Goal: Information Seeking & Learning: Understand process/instructions

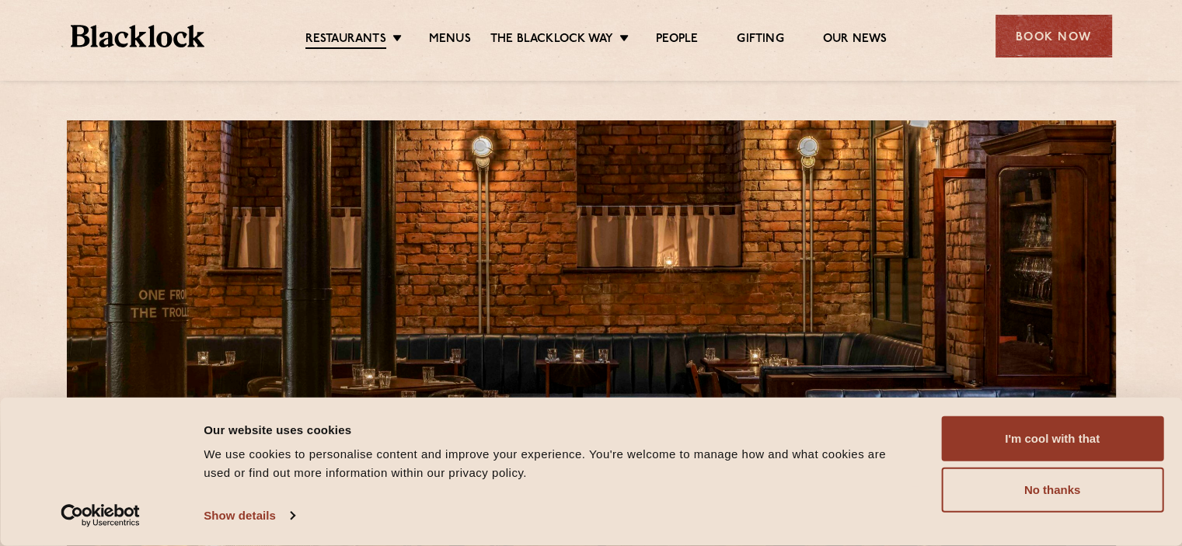
click at [453, 40] on link "Menus" at bounding box center [450, 40] width 42 height 16
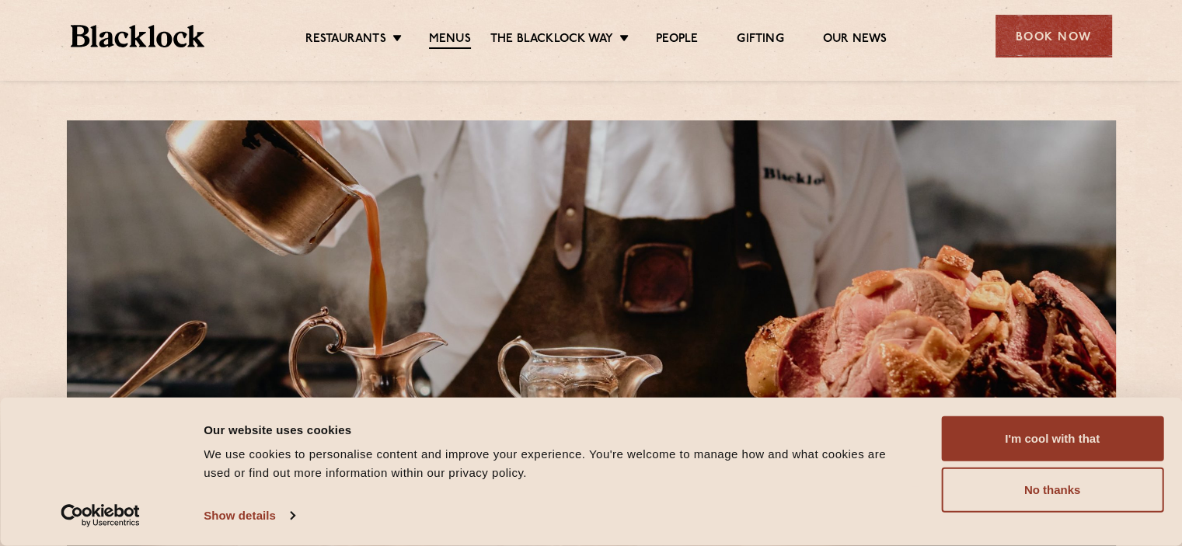
click at [1022, 507] on button "No thanks" at bounding box center [1052, 490] width 222 height 45
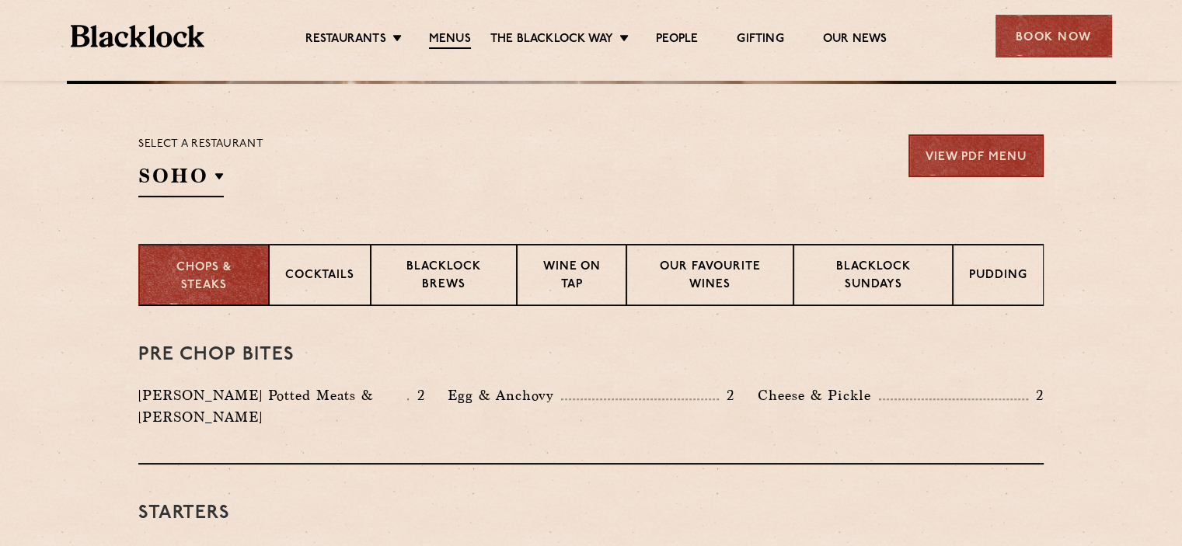
scroll to position [482, 0]
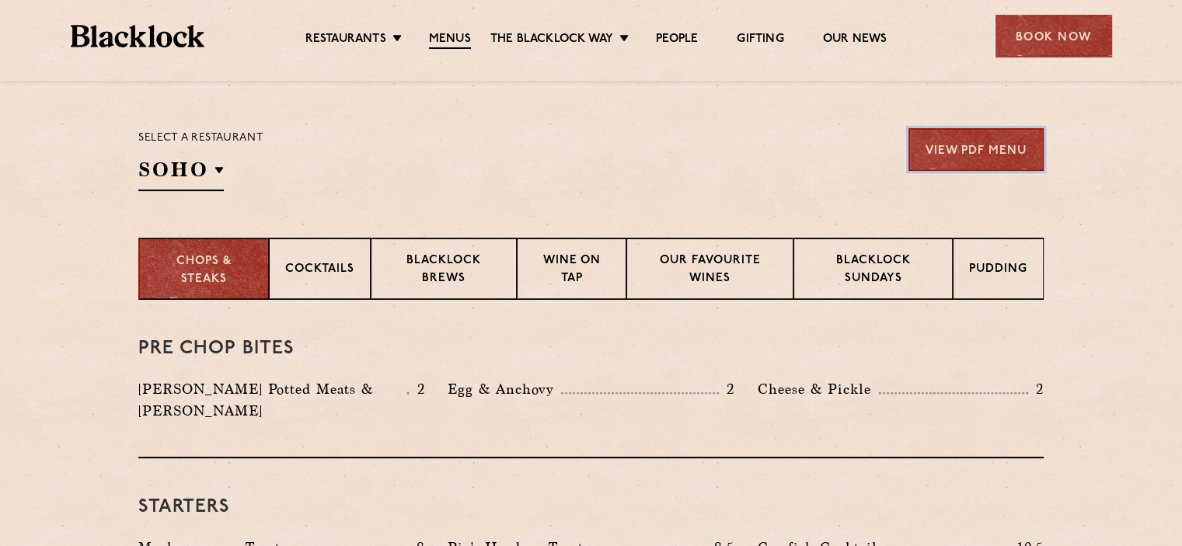
click at [988, 151] on link "View PDF Menu" at bounding box center [975, 149] width 135 height 43
